Goal: Transaction & Acquisition: Purchase product/service

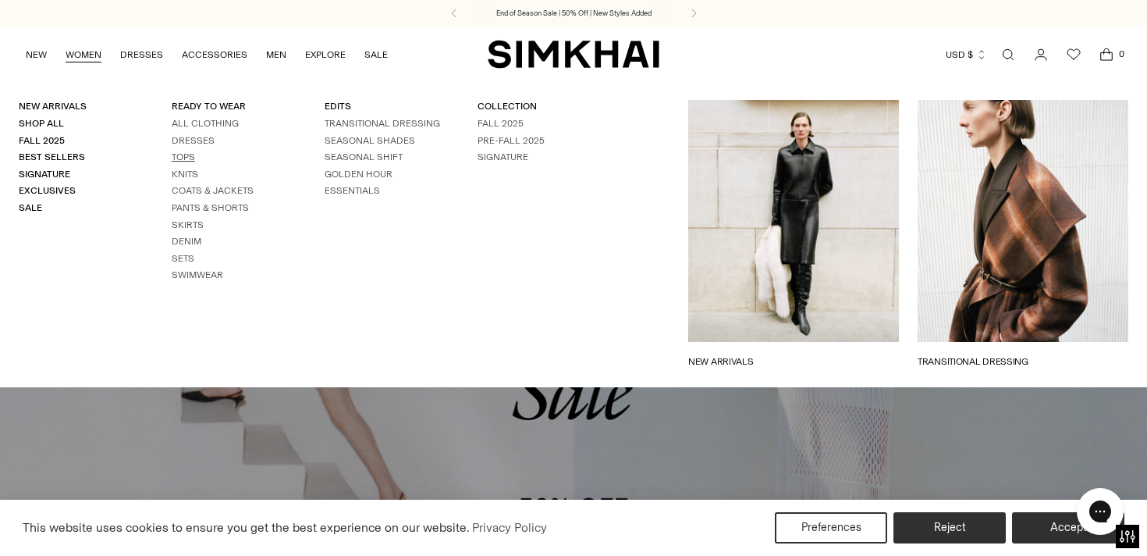
click at [182, 154] on link "Tops" at bounding box center [183, 156] width 23 height 11
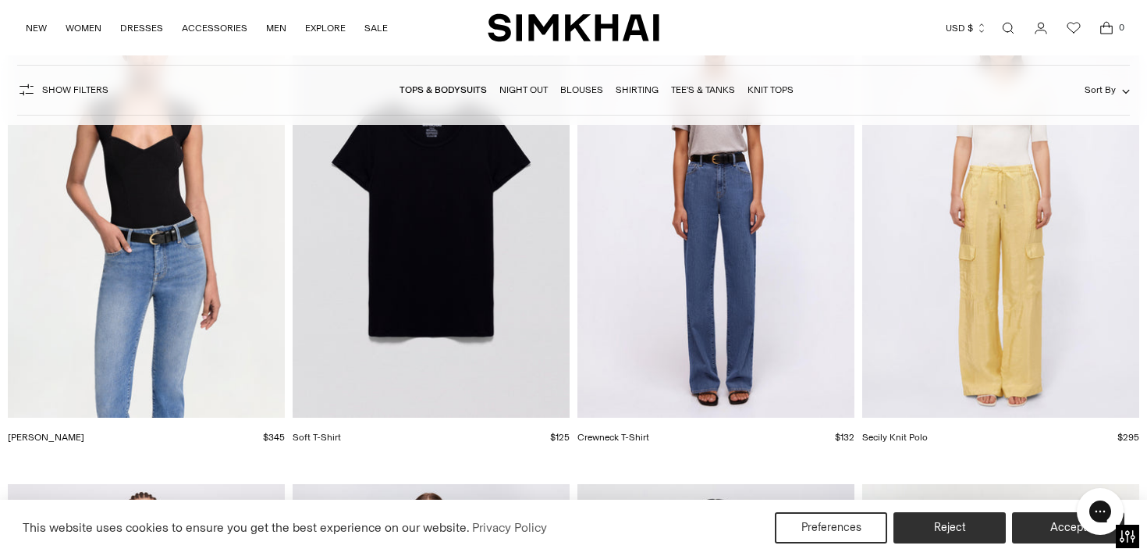
scroll to position [12838, 0]
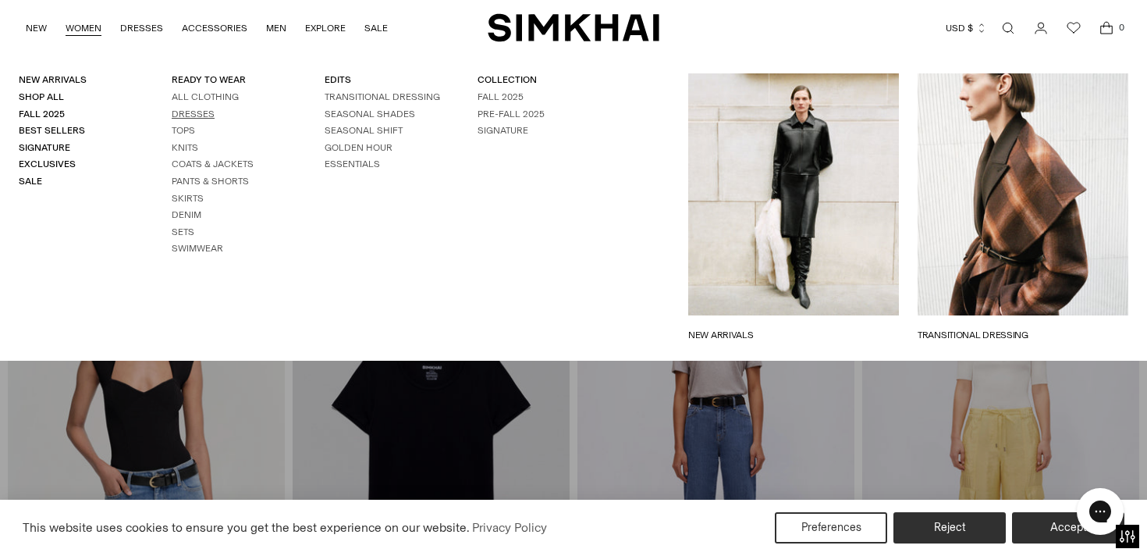
click at [200, 112] on link "Dresses" at bounding box center [193, 113] width 43 height 11
